Goal: Task Accomplishment & Management: Complete application form

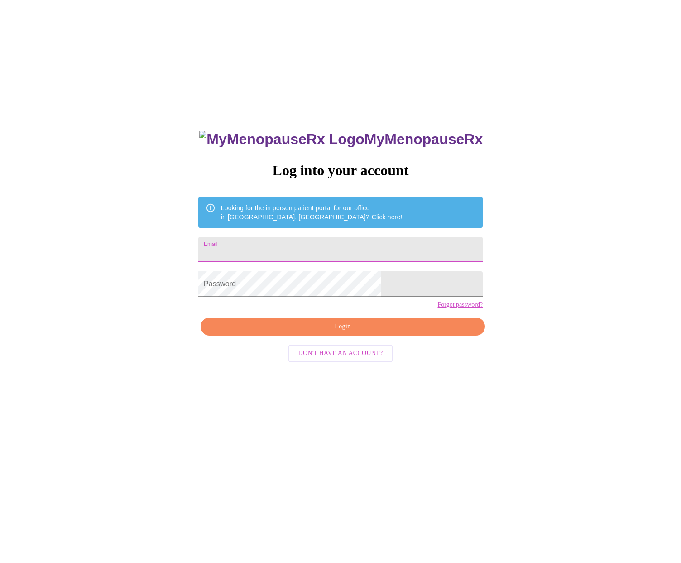
click at [268, 245] on input "Email" at bounding box center [340, 249] width 284 height 25
click at [317, 249] on input "meldixson1973" at bounding box center [340, 249] width 284 height 25
type input "meldixson1973@gmail.com"
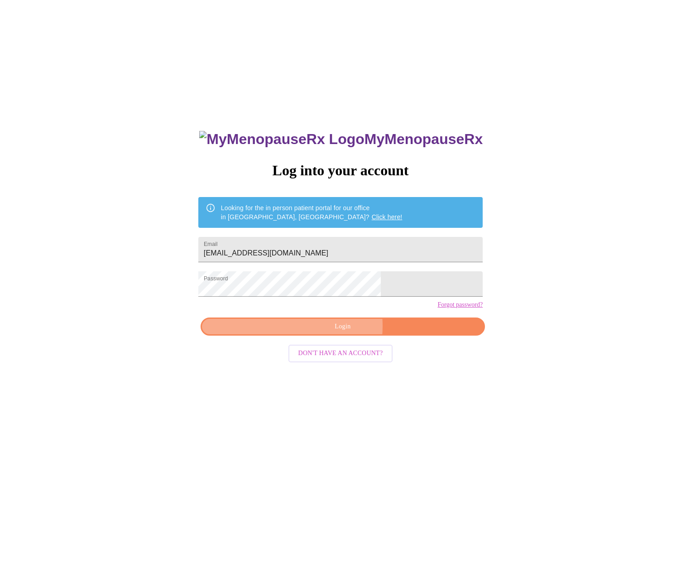
click at [312, 332] on span "Login" at bounding box center [342, 326] width 263 height 11
click at [437, 308] on link "Forgot password?" at bounding box center [459, 304] width 45 height 7
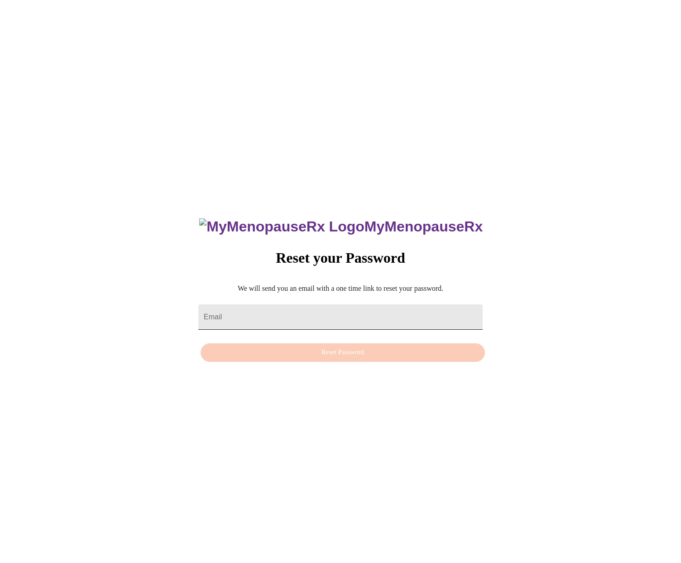
click at [399, 316] on input "Email" at bounding box center [340, 316] width 284 height 25
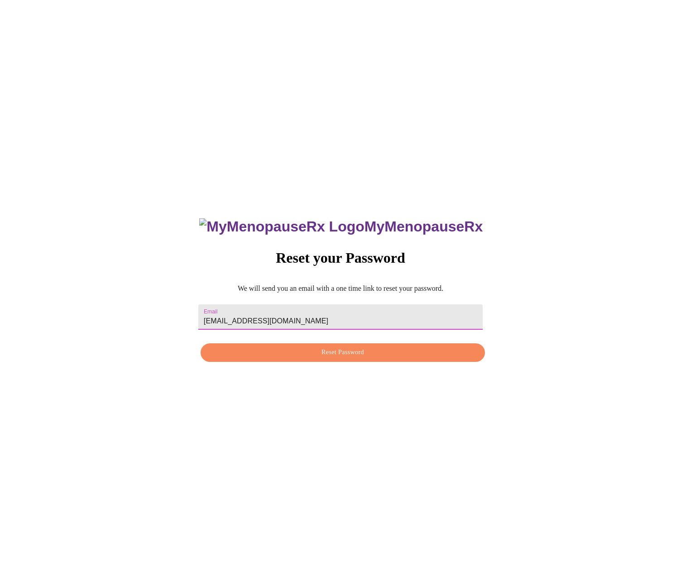
type input "meldixson1973@gmail.com"
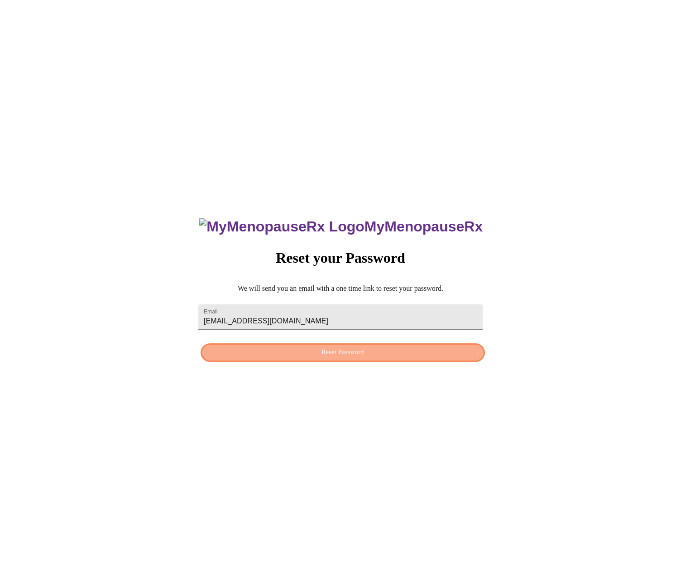
click at [392, 362] on button "Reset Password" at bounding box center [343, 352] width 284 height 19
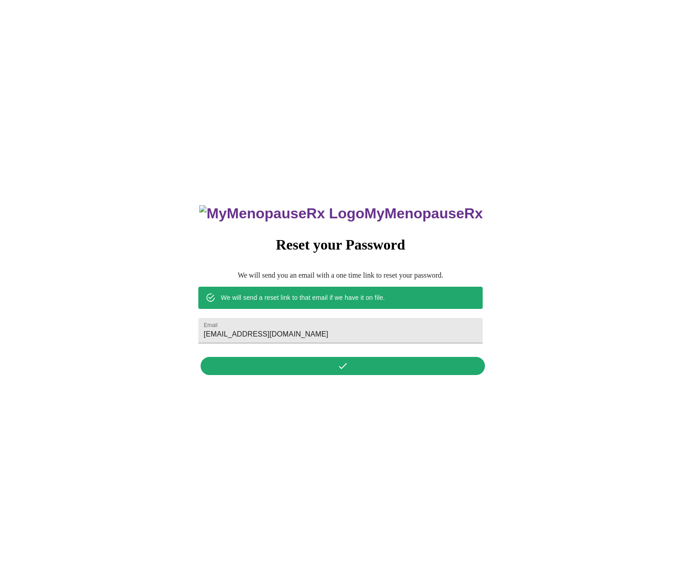
drag, startPoint x: 349, startPoint y: 208, endPoint x: 352, endPoint y: 200, distance: 8.6
click at [349, 208] on h3 "MyMenopauseRx" at bounding box center [340, 213] width 283 height 17
drag, startPoint x: 352, startPoint y: 200, endPoint x: 387, endPoint y: 147, distance: 63.4
click at [352, 205] on h3 "MyMenopauseRx" at bounding box center [340, 213] width 283 height 17
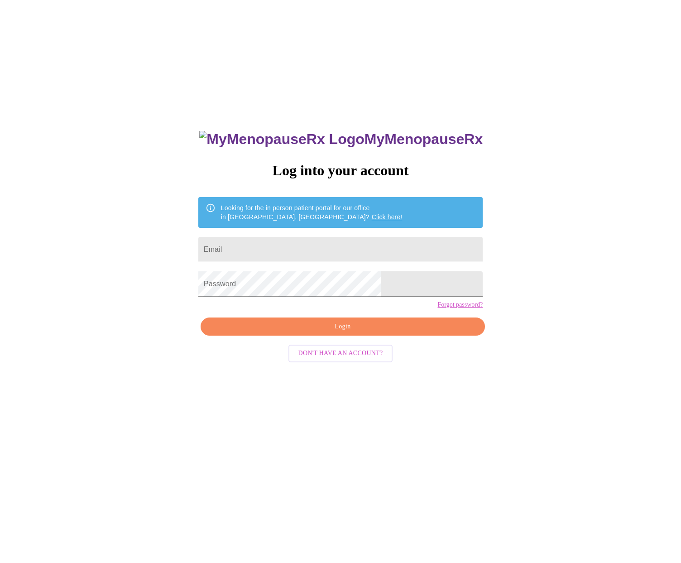
click at [311, 253] on input "Email" at bounding box center [340, 249] width 284 height 25
type input "meldixson197"
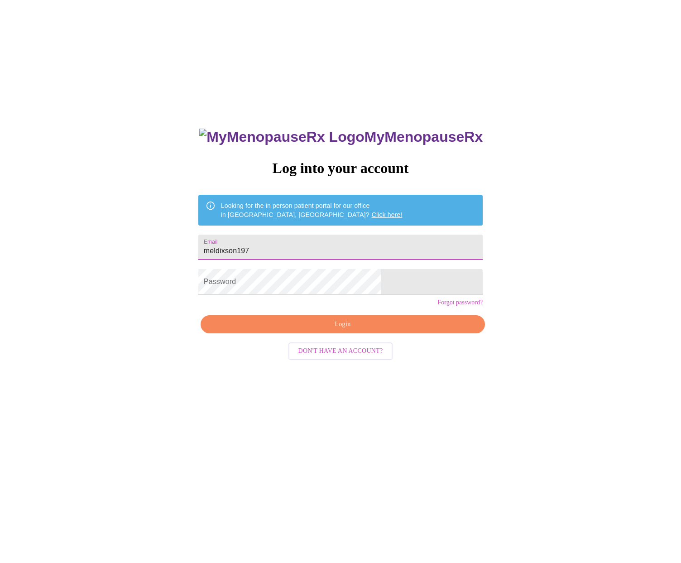
click at [379, 357] on span "Don't have an account?" at bounding box center [340, 350] width 85 height 11
